Goal: Transaction & Acquisition: Purchase product/service

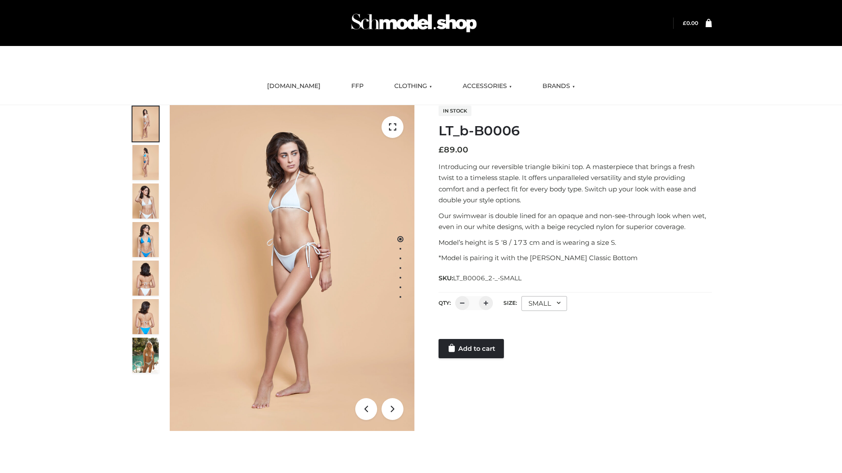
click at [472, 349] on link "Add to cart" at bounding box center [470, 348] width 65 height 19
